Goal: Task Accomplishment & Management: Complete application form

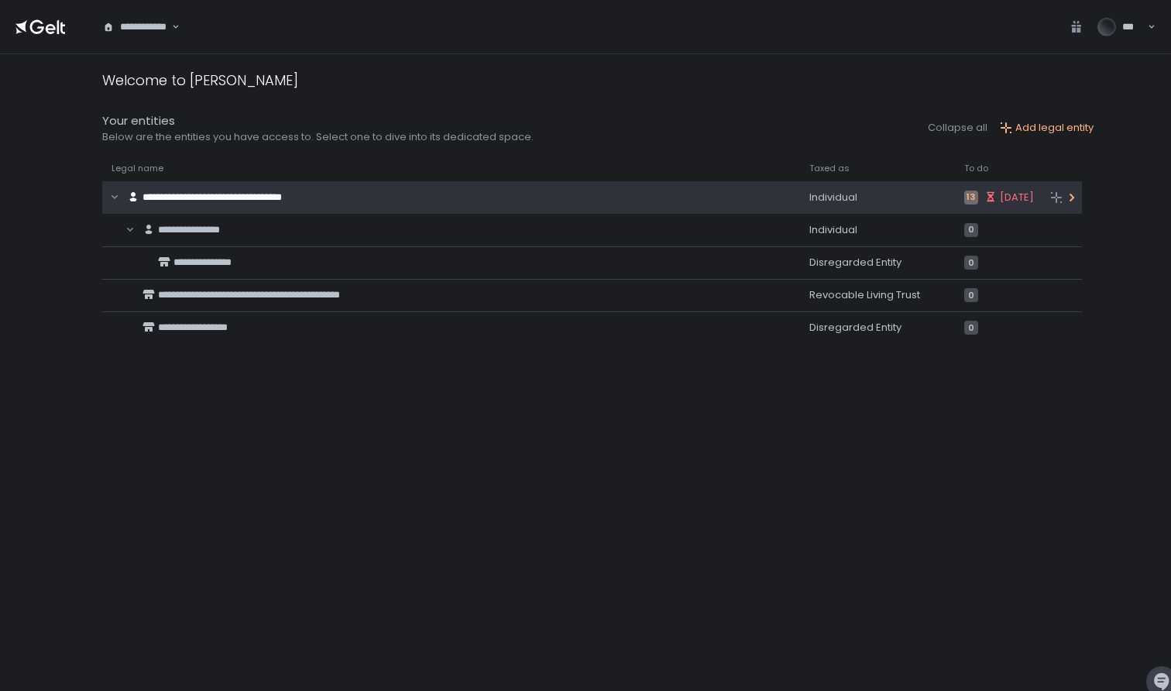
click at [367, 202] on div "**********" at bounding box center [421, 197] width 639 height 29
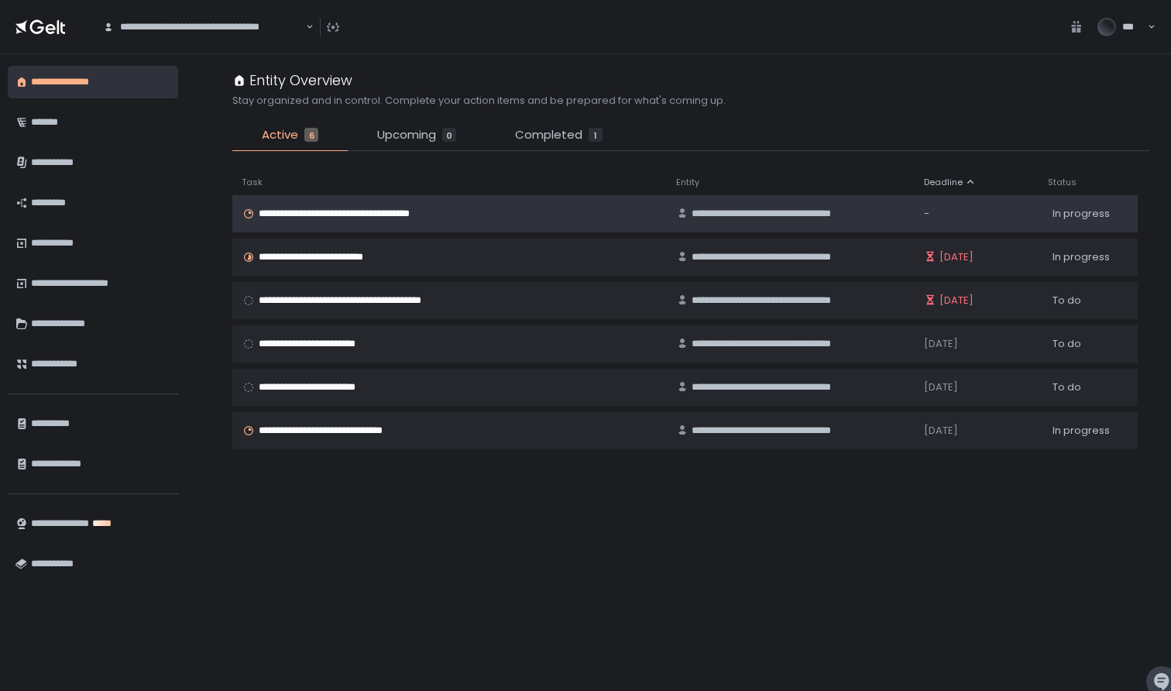
click at [465, 217] on div "**********" at bounding box center [450, 214] width 416 height 14
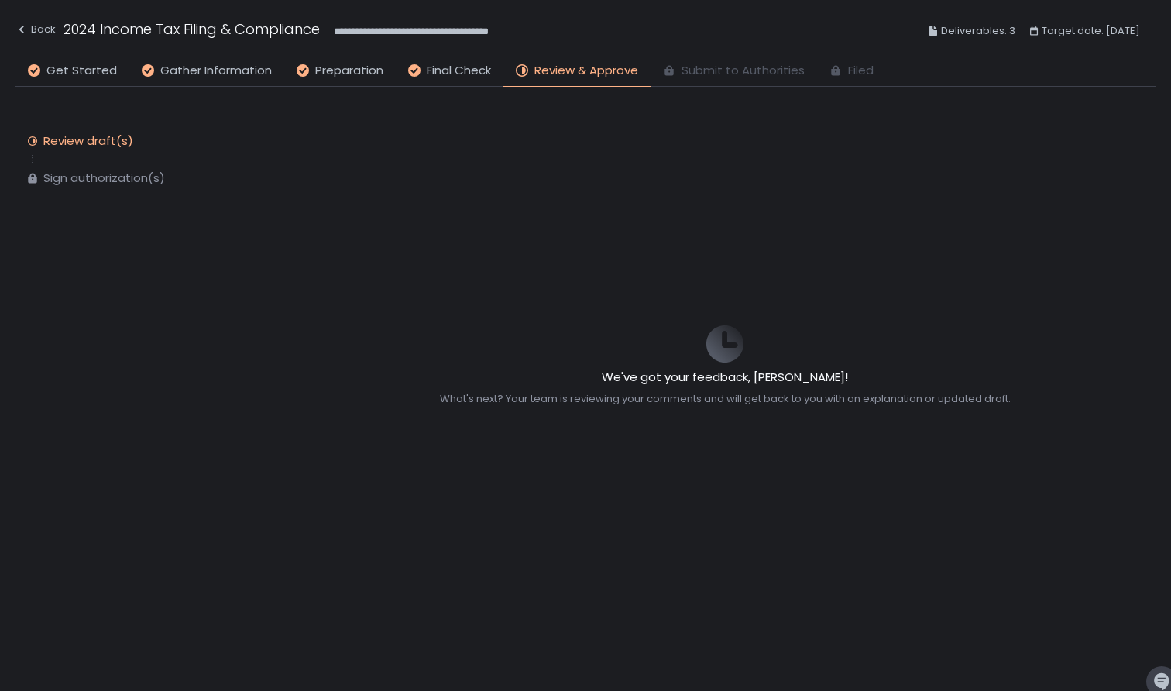
click at [132, 186] on div "Review draft(s) Sign authorization(s)" at bounding box center [139, 159] width 248 height 115
click at [128, 177] on div "Sign authorization(s)" at bounding box center [104, 177] width 122 height 15
click at [586, 75] on span "Review & Approve" at bounding box center [586, 71] width 104 height 18
click at [83, 180] on div "Sign authorization(s)" at bounding box center [104, 177] width 122 height 15
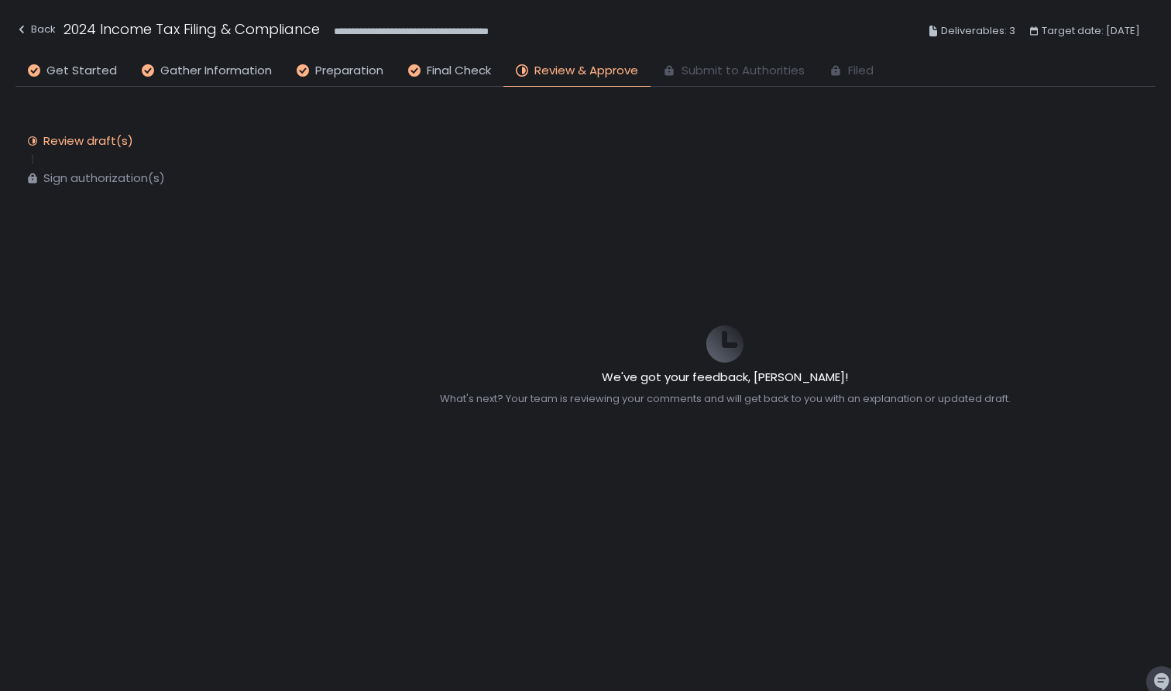
click at [663, 317] on div "We've got your feedback, [PERSON_NAME]! What's next? Your team is reviewing you…" at bounding box center [725, 366] width 744 height 558
click at [713, 77] on span "Submit to Authorities" at bounding box center [743, 71] width 123 height 18
click at [729, 71] on span "Submit to Authorities" at bounding box center [743, 71] width 123 height 18
click at [729, 72] on span "Submit to Authorities" at bounding box center [743, 71] width 123 height 18
click at [449, 81] on li "Final Check" at bounding box center [450, 74] width 108 height 25
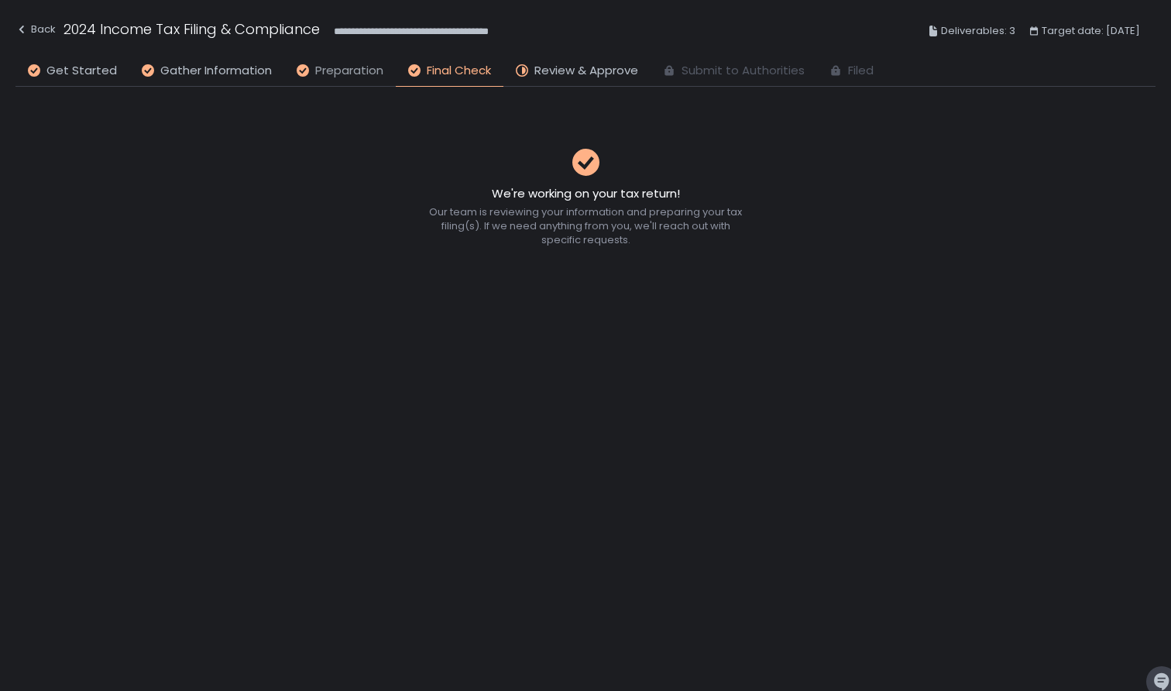
click at [354, 71] on span "Preparation" at bounding box center [349, 71] width 68 height 18
click at [566, 67] on span "Review & Approve" at bounding box center [586, 71] width 104 height 18
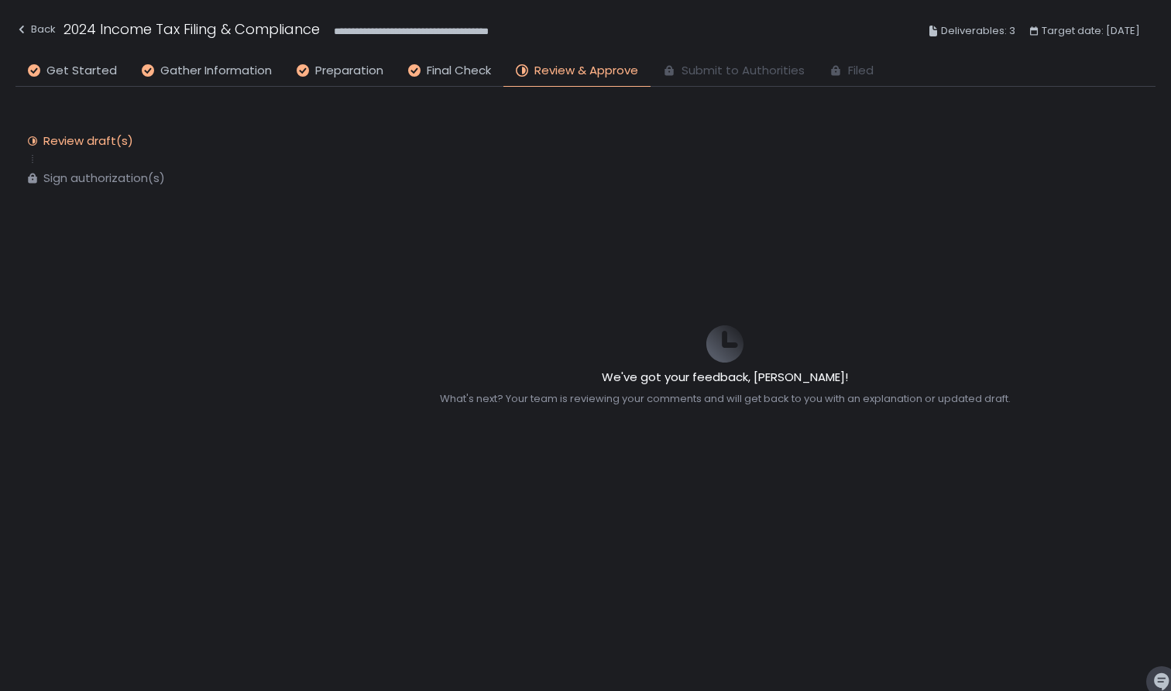
click at [503, 67] on li "Review & Approve" at bounding box center [576, 74] width 147 height 25
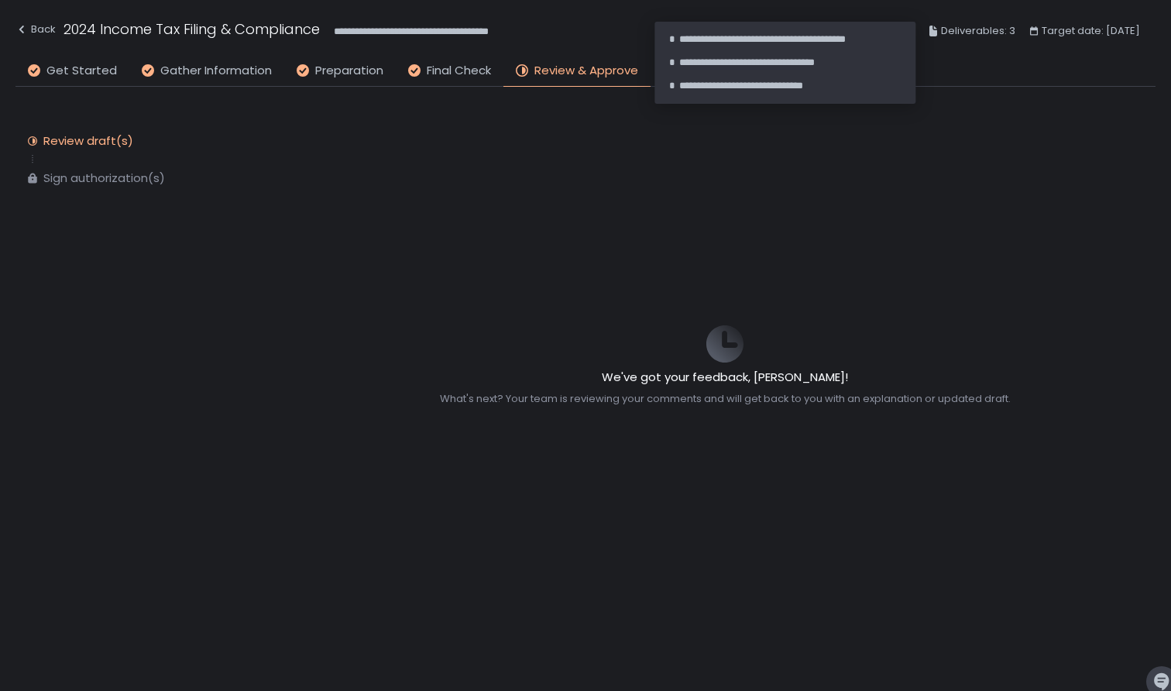
click at [984, 34] on span "Deliverables: 3" at bounding box center [978, 31] width 74 height 19
